Goal: Transaction & Acquisition: Subscribe to service/newsletter

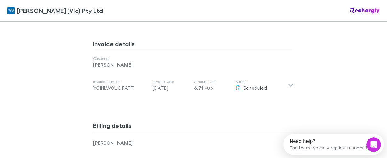
scroll to position [320, 0]
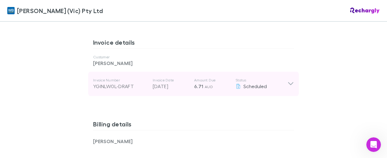
click at [291, 80] on icon at bounding box center [290, 83] width 6 height 7
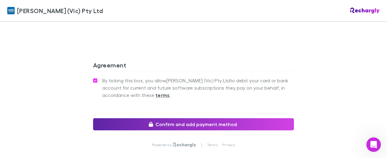
scroll to position [667, 0]
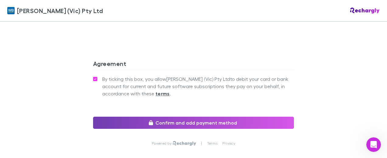
click at [203, 119] on button "Confirm and add payment method" at bounding box center [193, 123] width 201 height 12
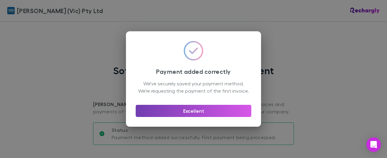
click at [203, 114] on button "Excellent" at bounding box center [194, 111] width 116 height 12
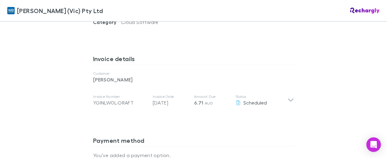
scroll to position [304, 0]
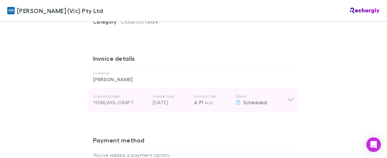
click at [290, 96] on icon at bounding box center [290, 99] width 6 height 7
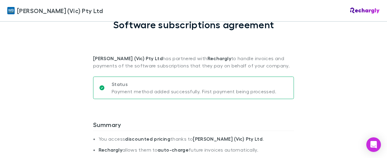
scroll to position [0, 0]
